Goal: Task Accomplishment & Management: Manage account settings

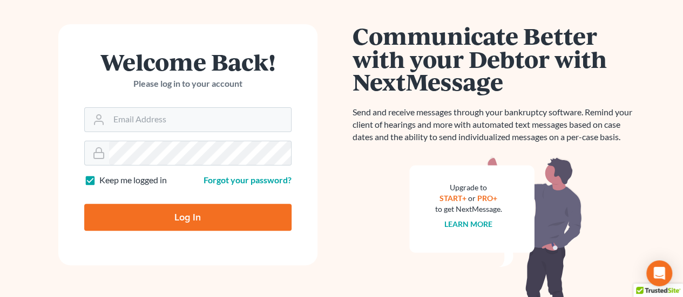
scroll to position [108, 0]
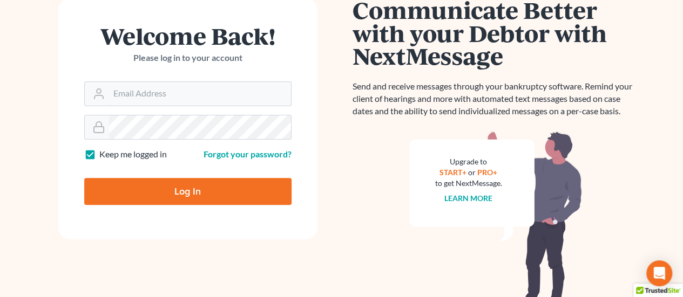
type input "[EMAIL_ADDRESS][DOMAIN_NAME]"
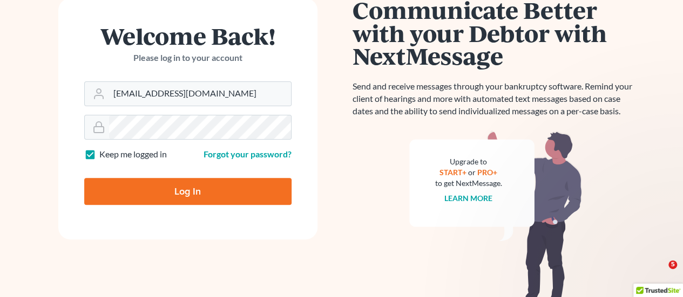
click at [227, 186] on input "Log In" at bounding box center [187, 191] width 207 height 27
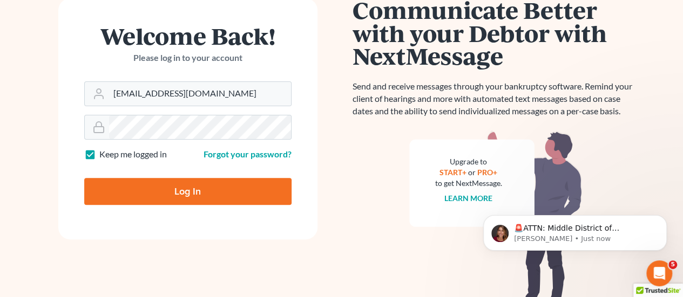
scroll to position [0, 0]
type input "Thinking..."
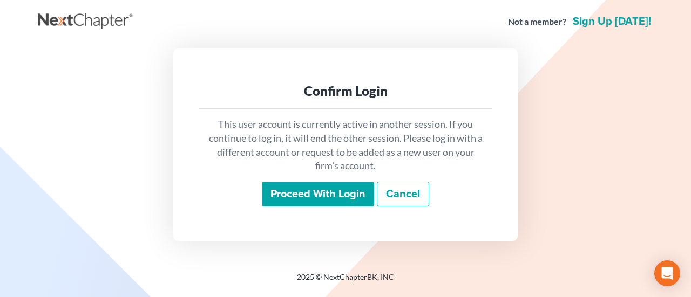
click at [326, 189] on input "Proceed with login" at bounding box center [318, 194] width 112 height 25
